Goal: Task Accomplishment & Management: Complete application form

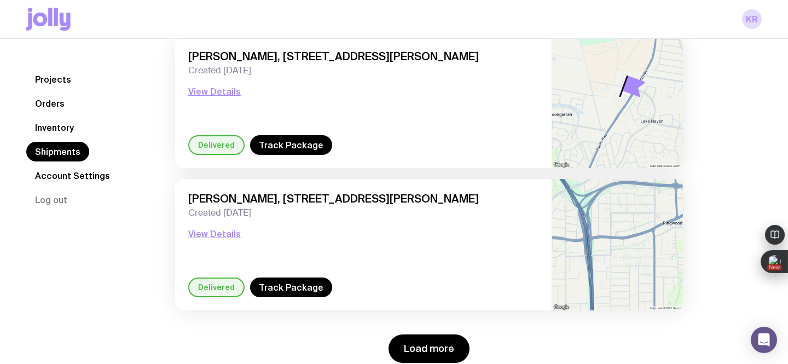
scroll to position [1551, 0]
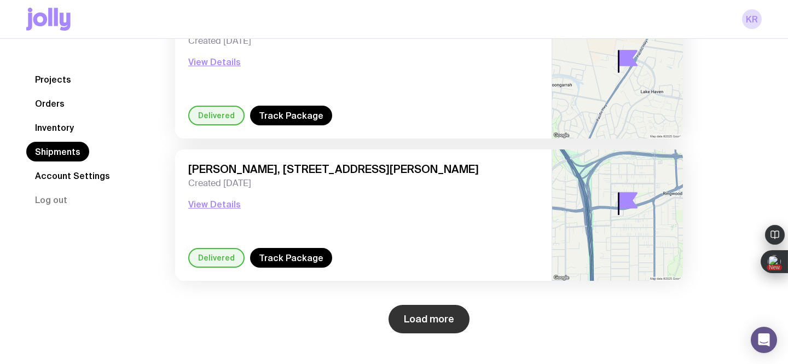
click at [419, 321] on button "Load more" at bounding box center [429, 319] width 81 height 28
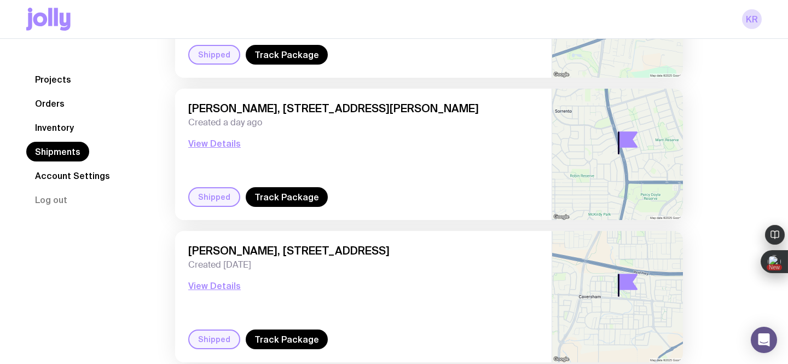
scroll to position [0, 0]
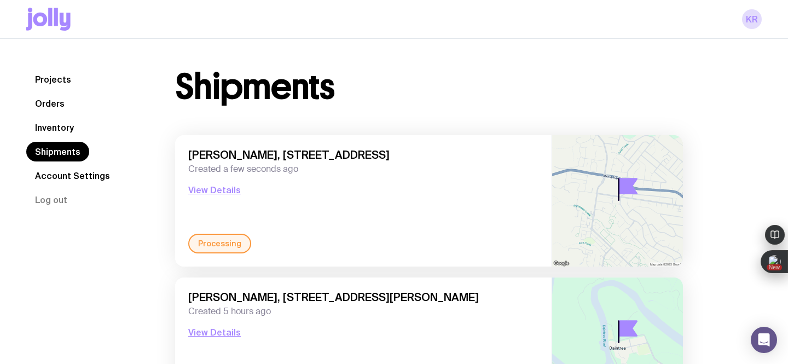
click at [43, 127] on link "Inventory" at bounding box center [54, 128] width 56 height 20
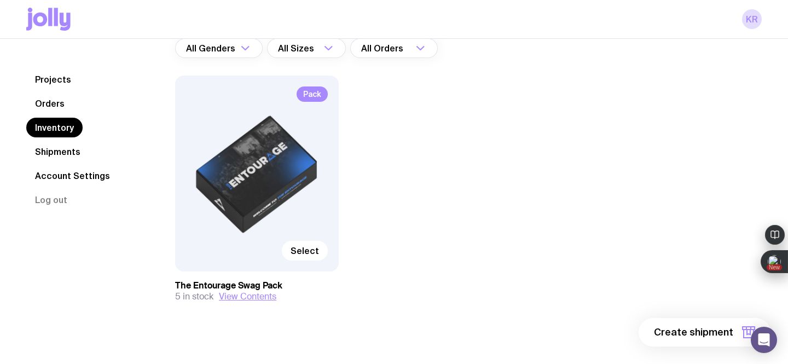
scroll to position [109, 0]
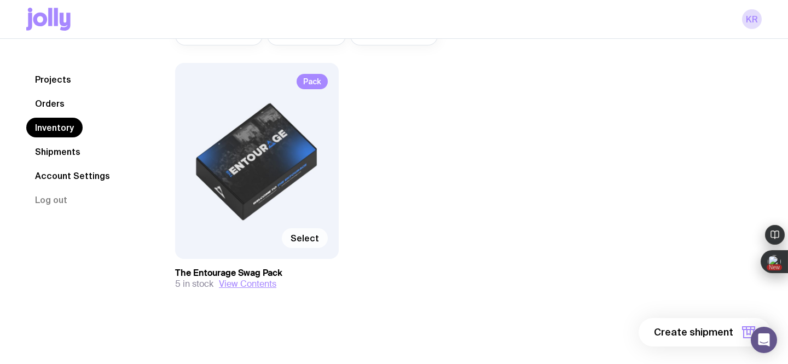
click at [306, 242] on span "Select" at bounding box center [305, 238] width 28 height 11
click at [0, 0] on input "Select" at bounding box center [0, 0] width 0 height 0
click at [711, 325] on button "1 item" at bounding box center [731, 332] width 80 height 28
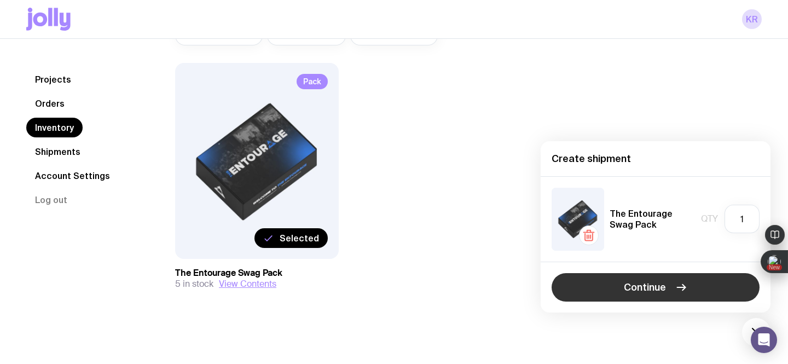
click at [609, 292] on button "Continue" at bounding box center [656, 287] width 208 height 28
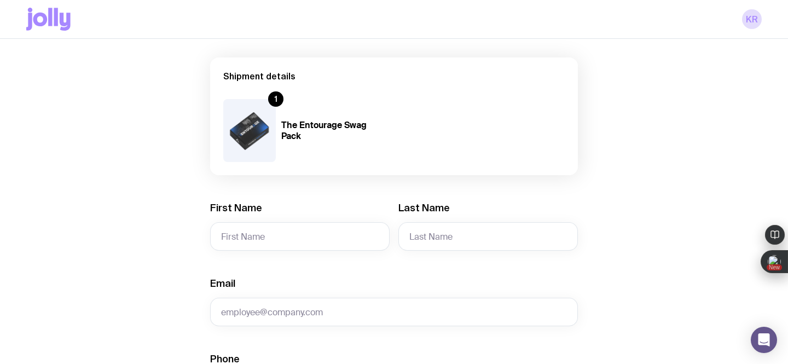
scroll to position [73, 0]
click at [279, 231] on input "First Name" at bounding box center [299, 236] width 179 height 28
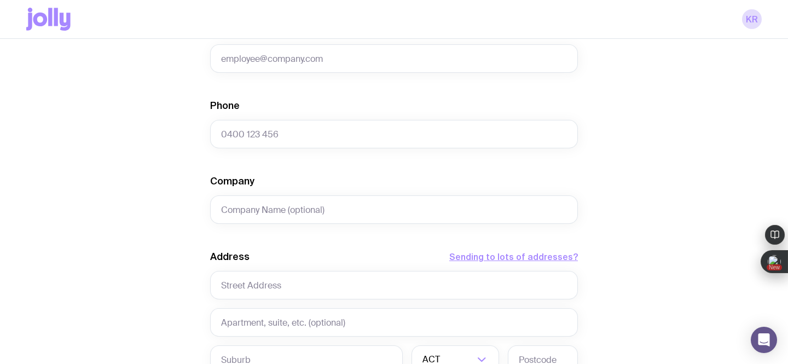
scroll to position [327, 0]
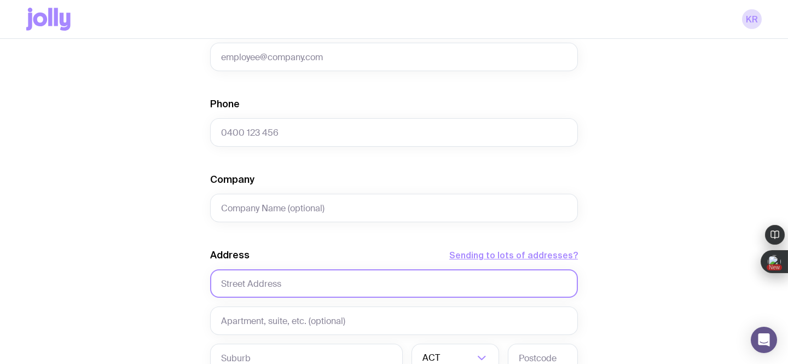
click at [260, 283] on input "text" at bounding box center [394, 283] width 368 height 28
paste input "[STREET_ADDRESS]"
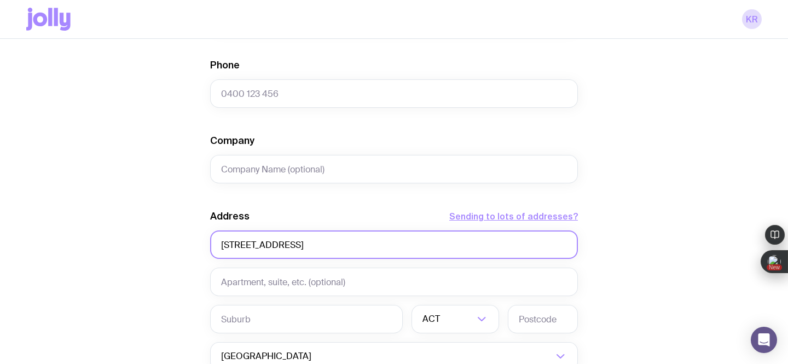
scroll to position [367, 0]
drag, startPoint x: 251, startPoint y: 243, endPoint x: 211, endPoint y: 242, distance: 40.0
click at [211, 242] on input "[STREET_ADDRESS]" at bounding box center [394, 244] width 368 height 28
drag, startPoint x: 446, startPoint y: 246, endPoint x: 304, endPoint y: 246, distance: 141.7
click at [304, 246] on input "[STREET_ADDRESS]" at bounding box center [394, 244] width 368 height 28
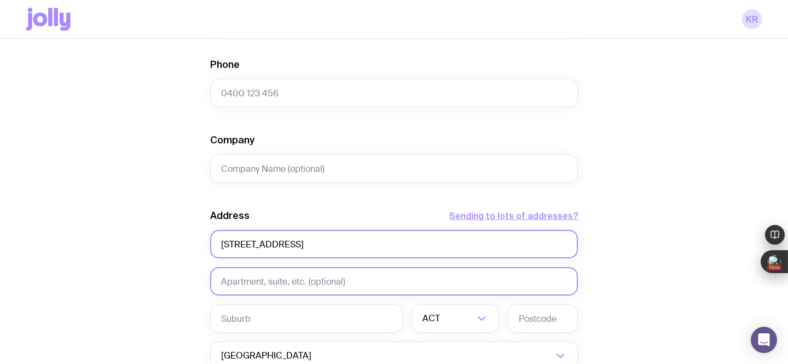
type input "[STREET_ADDRESS]"
click at [285, 275] on input "text" at bounding box center [394, 281] width 368 height 28
paste input "[STREET_ADDRESS]"
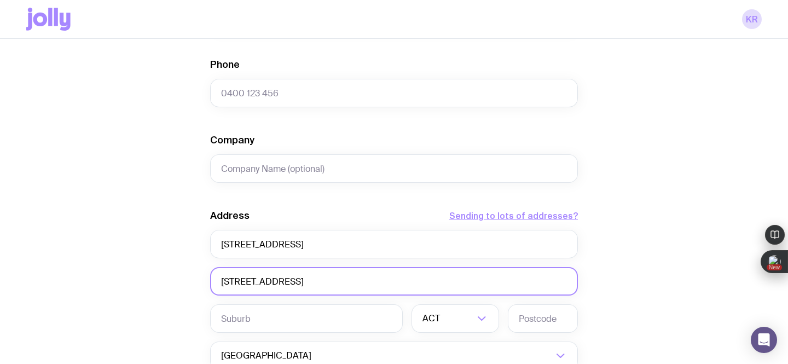
drag, startPoint x: 247, startPoint y: 285, endPoint x: 470, endPoint y: 296, distance: 223.6
click at [470, 296] on div "Address Sending to lots of addresses? [STREET_ADDRESS] Loading... Australia Loa…" at bounding box center [394, 305] width 368 height 192
type input "Suite 1"
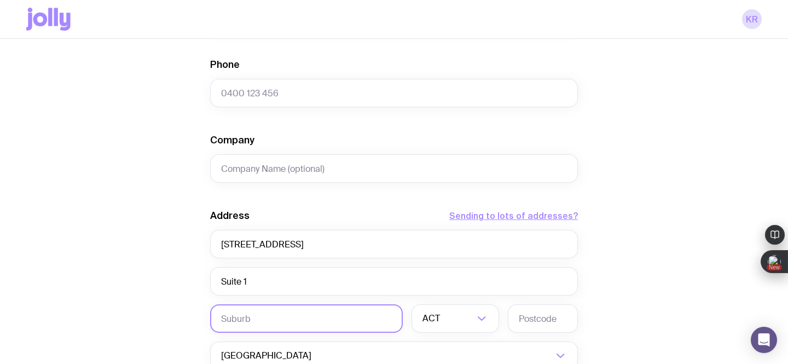
click at [345, 316] on input "text" at bounding box center [306, 318] width 193 height 28
paste input "[STREET_ADDRESS]"
drag, startPoint x: 267, startPoint y: 317, endPoint x: 207, endPoint y: 313, distance: 59.8
click at [207, 312] on div "Create shipment Shipment details 1 The Entourage Swag Pack First Name Required …" at bounding box center [393, 132] width 735 height 832
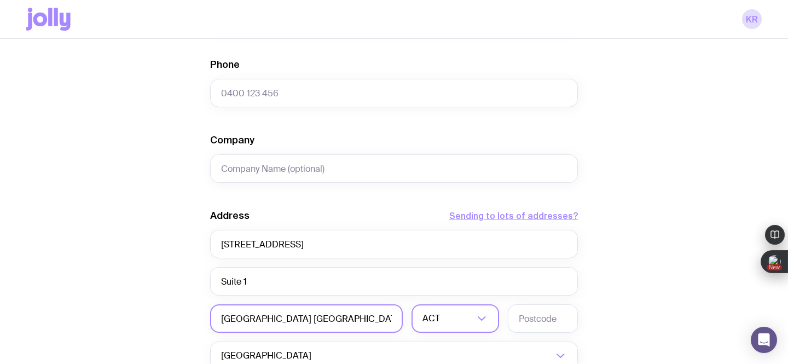
type input "[GEOGRAPHIC_DATA] [GEOGRAPHIC_DATA]"
click at [448, 319] on input "Search for option" at bounding box center [447, 318] width 51 height 28
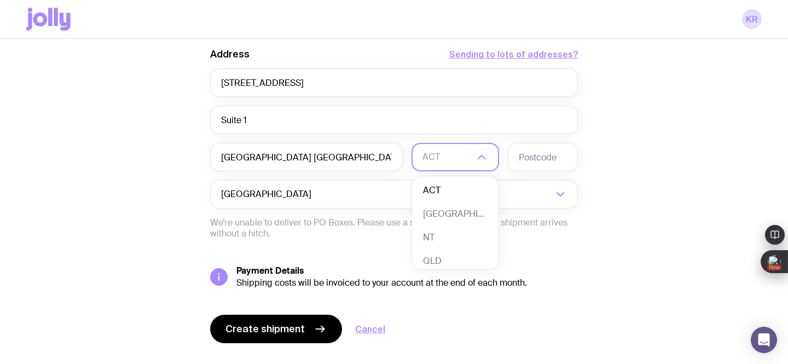
scroll to position [3, 0]
click at [445, 211] on li "[GEOGRAPHIC_DATA]" at bounding box center [455, 212] width 86 height 24
click at [528, 163] on input "text" at bounding box center [543, 157] width 70 height 28
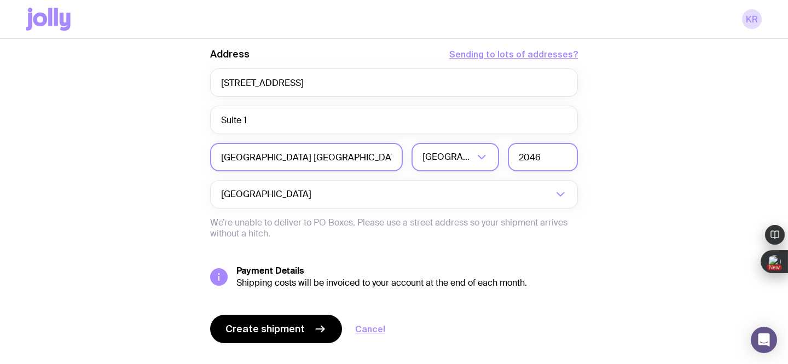
type input "2046"
drag, startPoint x: 355, startPoint y: 161, endPoint x: 259, endPoint y: 161, distance: 96.3
click at [259, 161] on input "[GEOGRAPHIC_DATA] [GEOGRAPHIC_DATA]" at bounding box center [306, 157] width 193 height 28
type input "Five Dock"
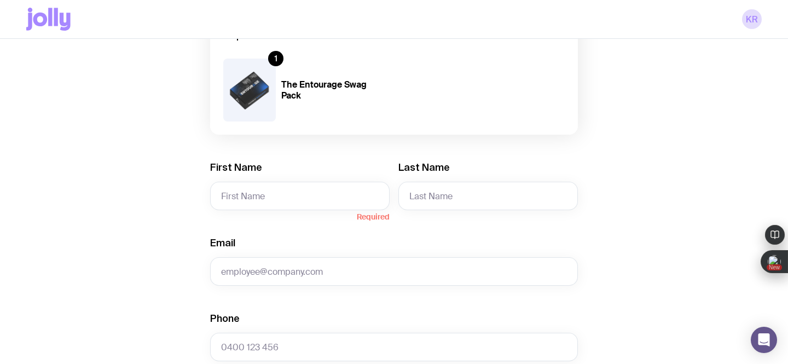
scroll to position [118, 0]
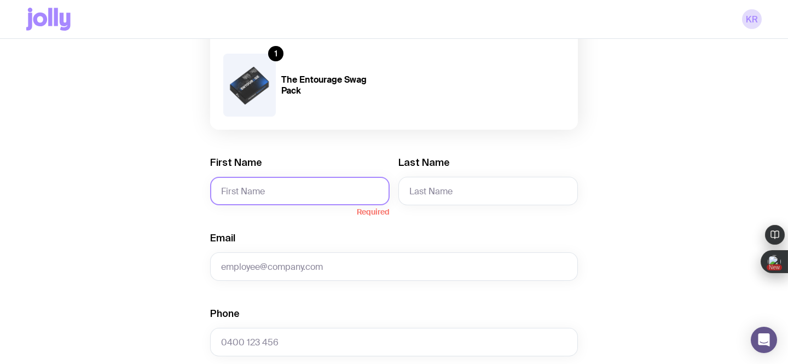
click at [299, 198] on input "First Name" at bounding box center [299, 191] width 179 height 28
paste input "[PERSON_NAME]"
drag, startPoint x: 284, startPoint y: 187, endPoint x: 244, endPoint y: 190, distance: 40.1
click at [244, 190] on input "[PERSON_NAME]" at bounding box center [299, 191] width 179 height 28
type input "Pooja"
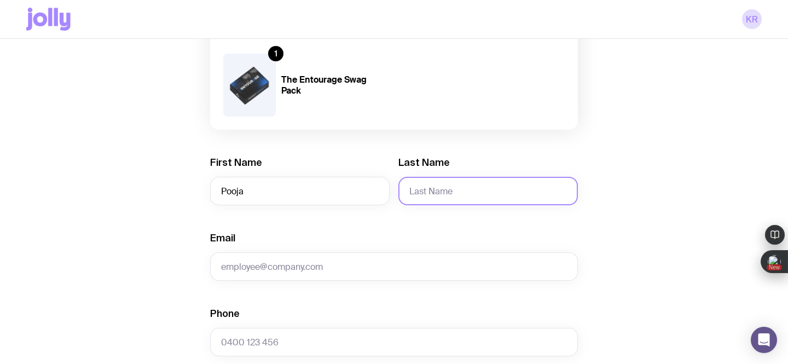
click at [404, 193] on input "Last Name" at bounding box center [487, 191] width 179 height 28
paste input "[PERSON_NAME]"
drag, startPoint x: 437, startPoint y: 193, endPoint x: 392, endPoint y: 190, distance: 44.4
click at [392, 190] on div "First Name [PERSON_NAME] Last Name [PERSON_NAME]" at bounding box center [394, 180] width 368 height 49
type input "Shetty"
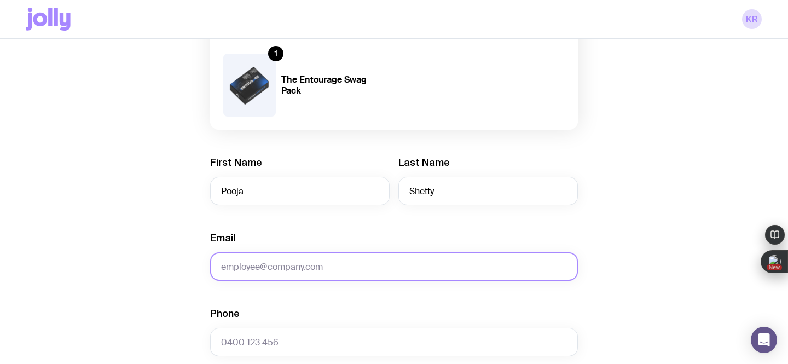
click at [229, 270] on input "Email" at bounding box center [394, 266] width 368 height 28
paste input "[EMAIL_ADDRESS][DOMAIN_NAME]"
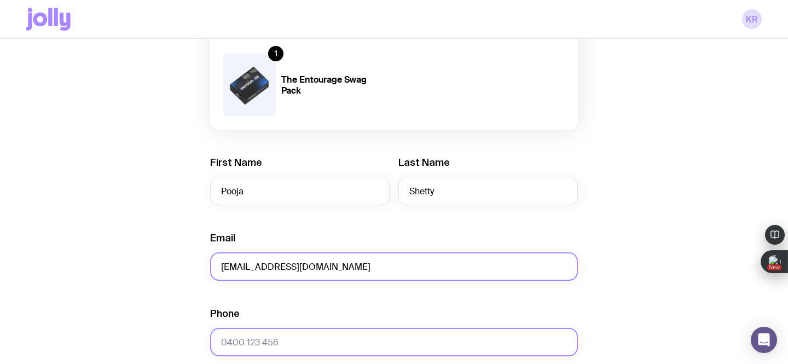
type input "[EMAIL_ADDRESS][DOMAIN_NAME]"
click at [248, 342] on input "Phone" at bounding box center [394, 342] width 368 height 28
paste input "414 166 634"
click at [221, 345] on input "414 166 634" at bounding box center [394, 342] width 368 height 28
type input "0414 166 634"
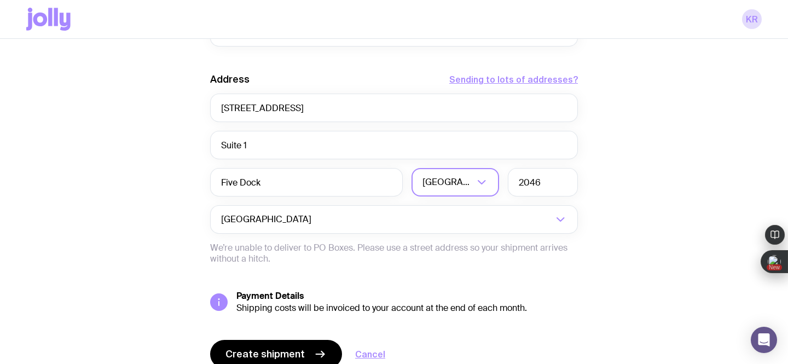
scroll to position [551, 0]
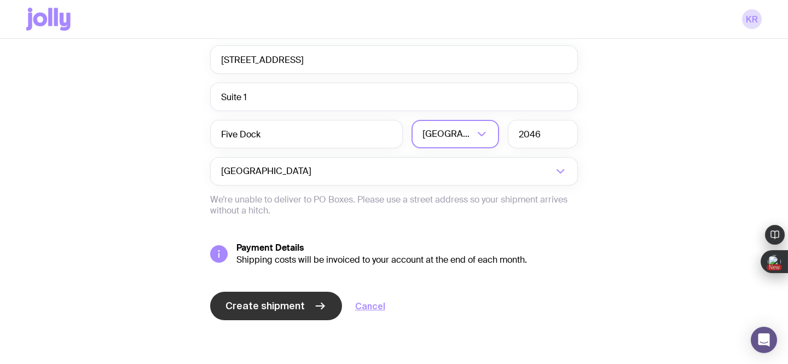
click at [246, 310] on span "Create shipment" at bounding box center [264, 305] width 79 height 13
